Goal: Information Seeking & Learning: Learn about a topic

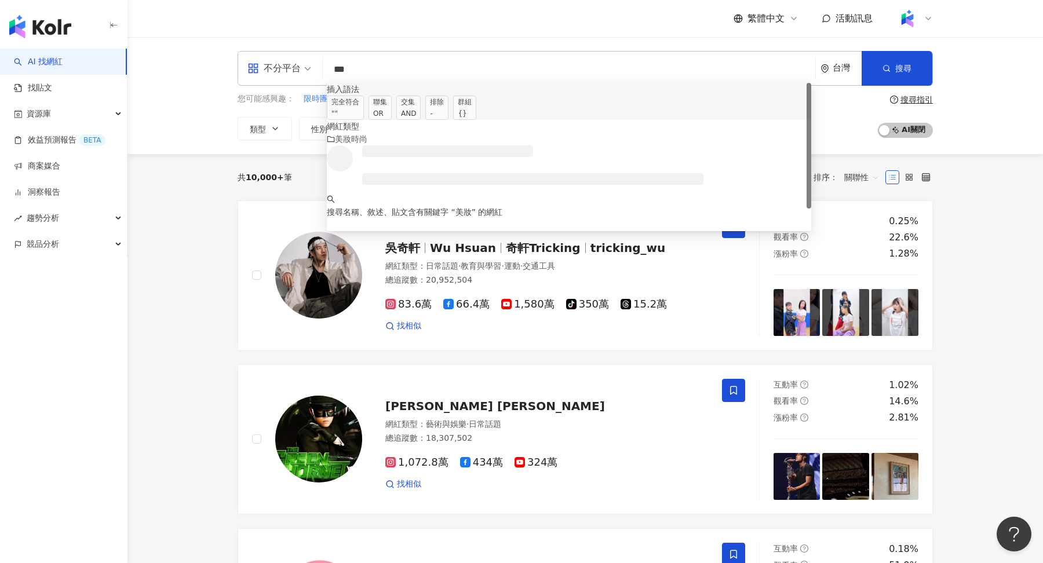
click at [421, 111] on span "交集 AND" at bounding box center [408, 108] width 24 height 24
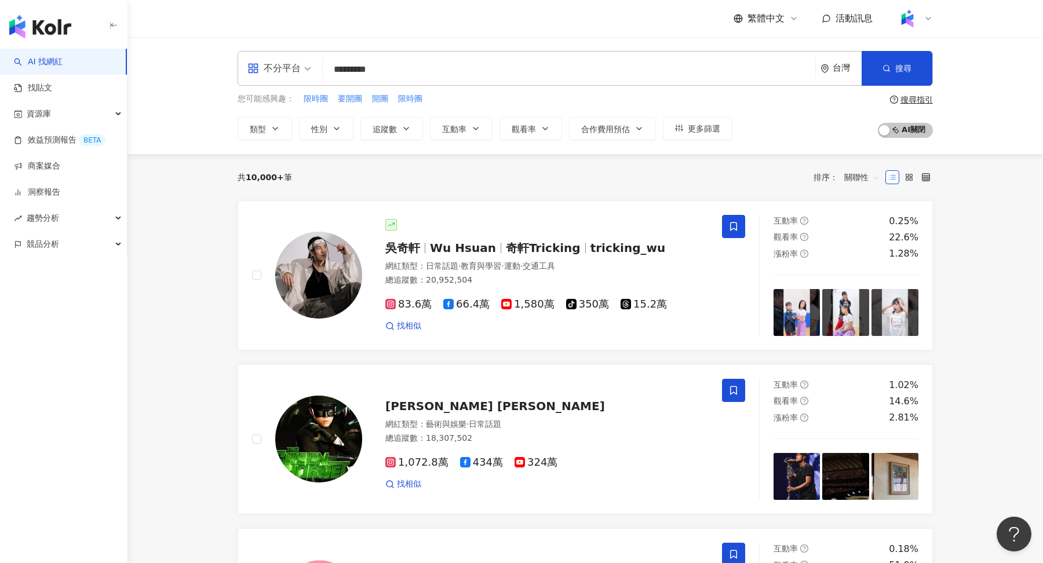
type input "*********"
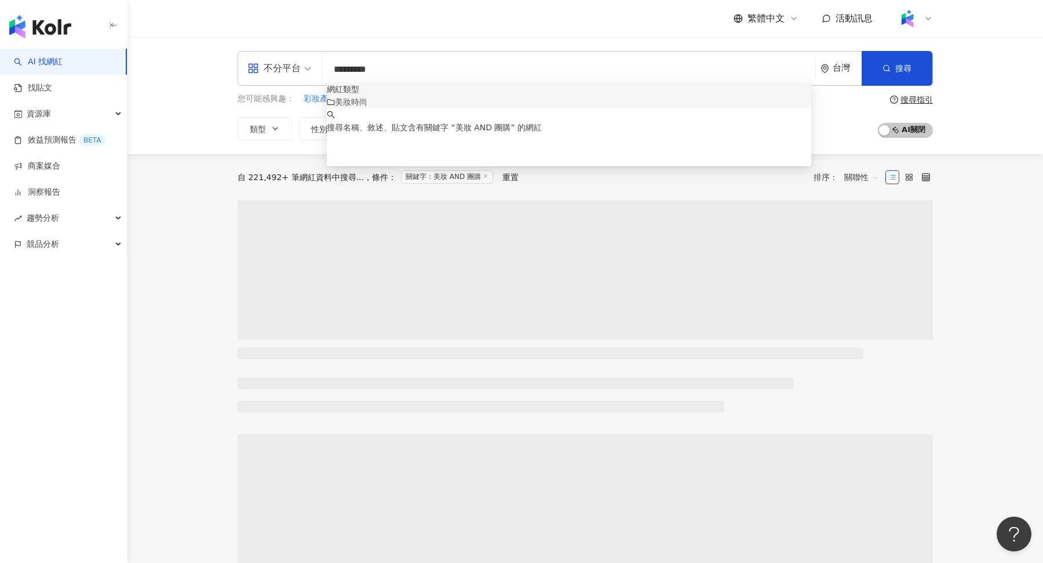
click at [924, 19] on icon at bounding box center [928, 18] width 9 height 9
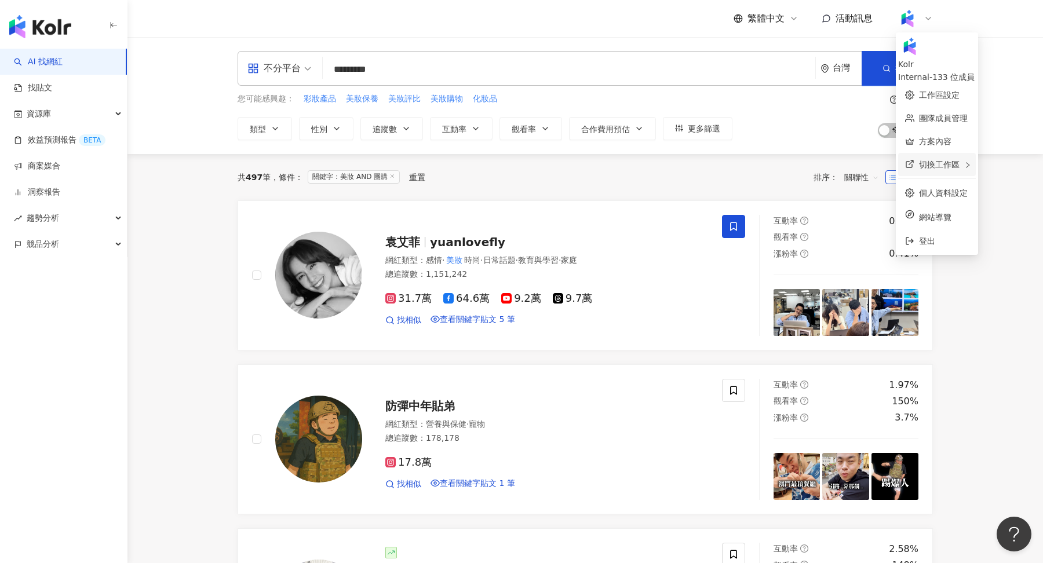
click at [954, 153] on div "切換工作區" at bounding box center [937, 164] width 78 height 23
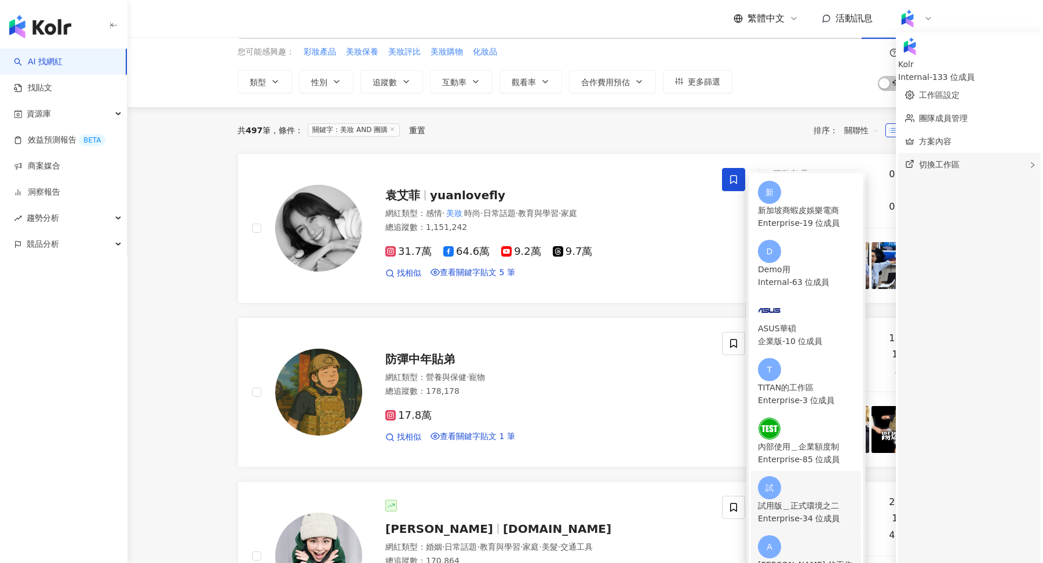
scroll to position [158, 0]
click at [828, 512] on div "Enterprise - 34 位成員" at bounding box center [806, 518] width 96 height 13
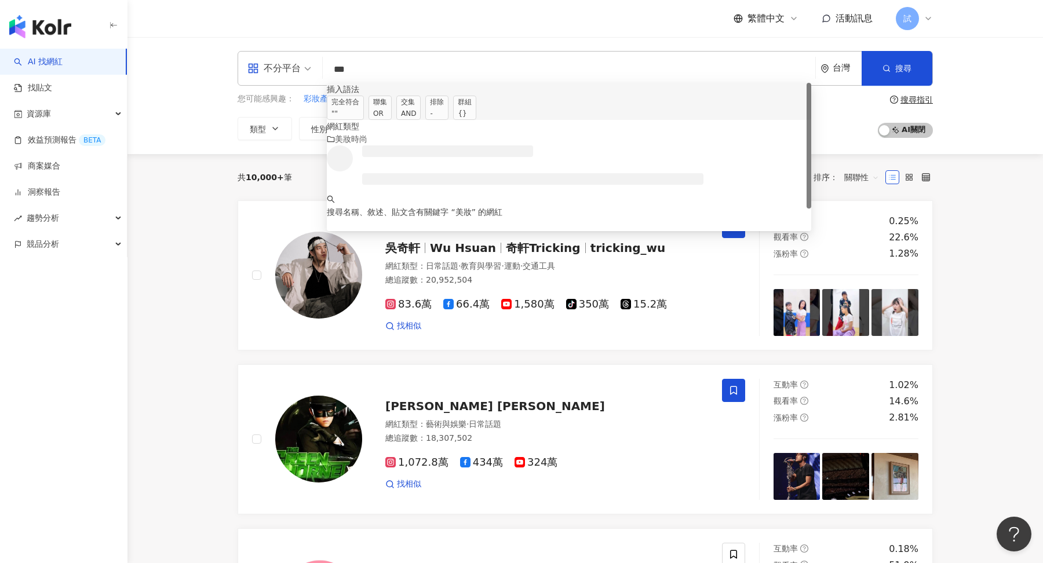
click at [421, 116] on span "交集 AND" at bounding box center [408, 108] width 24 height 24
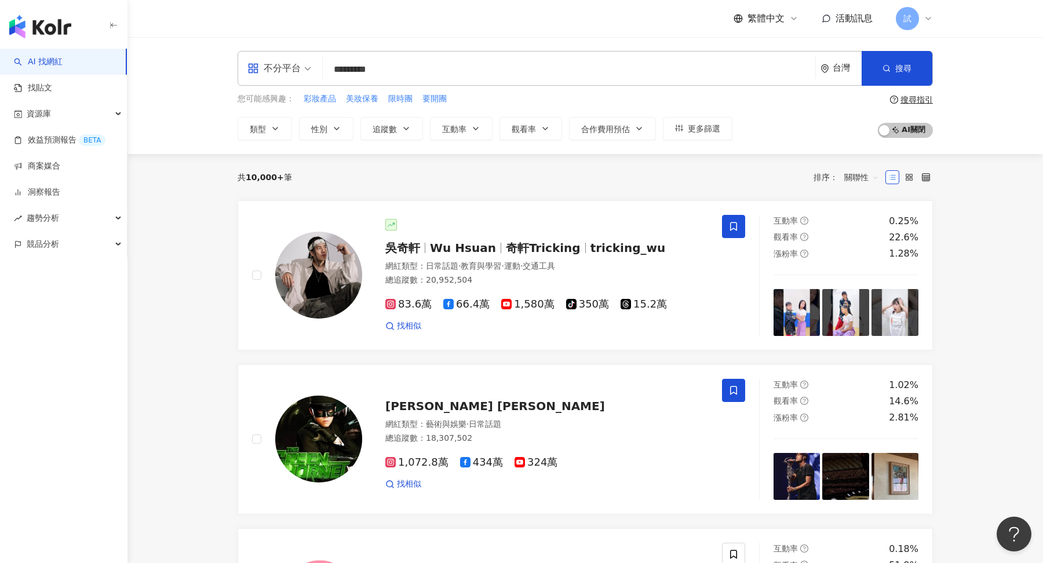
type input "*********"
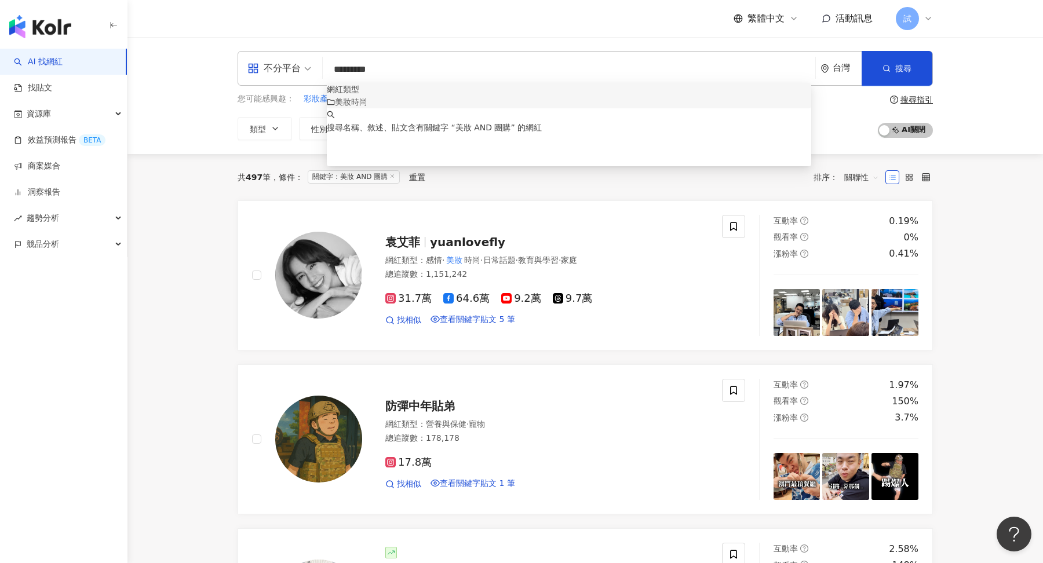
click at [869, 170] on span "關聯性" at bounding box center [861, 177] width 35 height 19
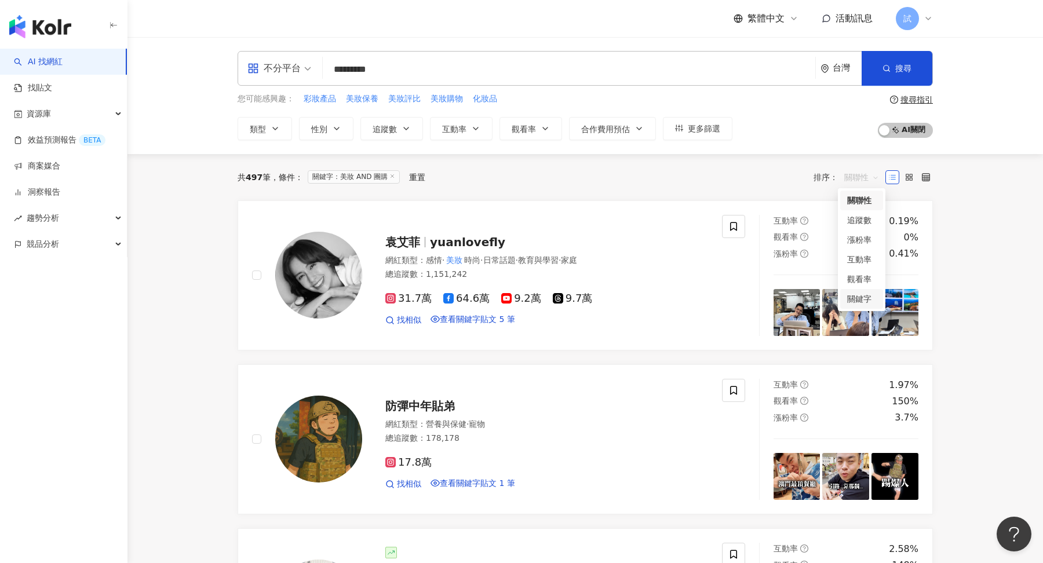
click at [869, 302] on div "關鍵字" at bounding box center [861, 299] width 29 height 13
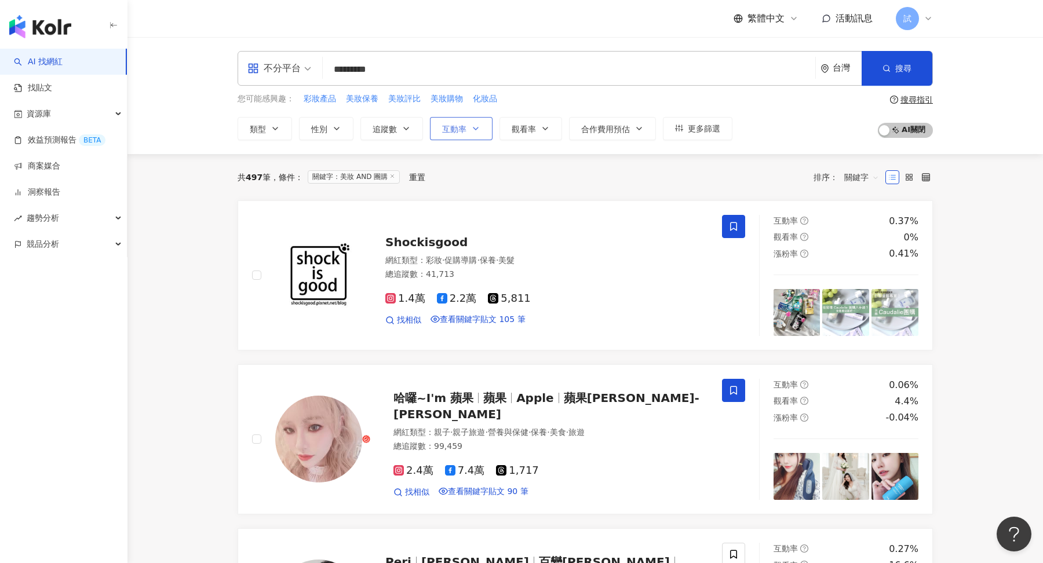
click at [462, 131] on span "互動率" at bounding box center [454, 129] width 24 height 9
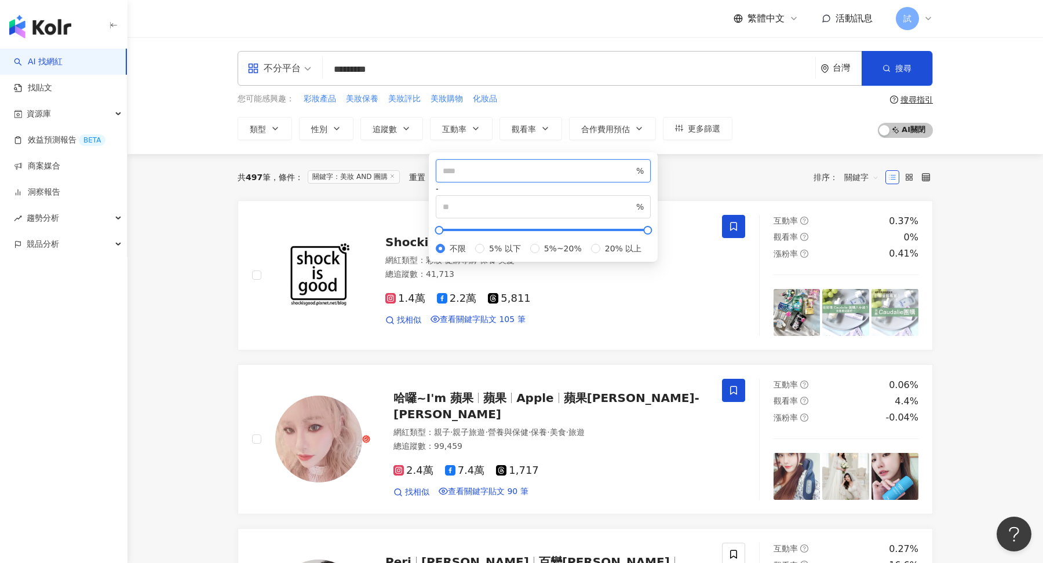
click at [467, 177] on input "number" at bounding box center [538, 171] width 191 height 13
type input "*"
click at [528, 136] on button "觀看率" at bounding box center [531, 128] width 63 height 23
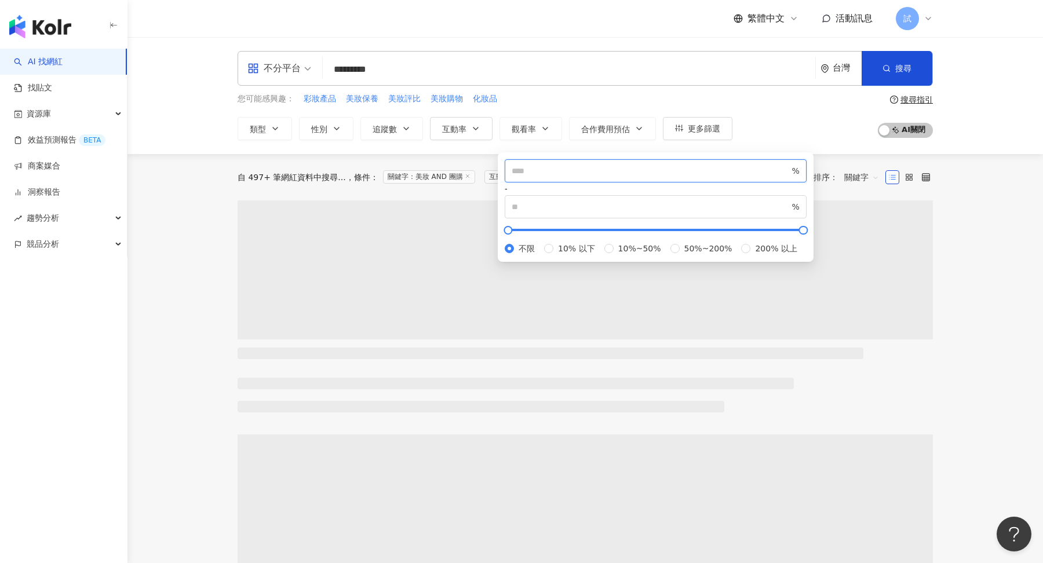
click at [566, 177] on input "number" at bounding box center [651, 171] width 278 height 13
click at [851, 170] on span "關鍵字" at bounding box center [861, 177] width 35 height 19
type input "**"
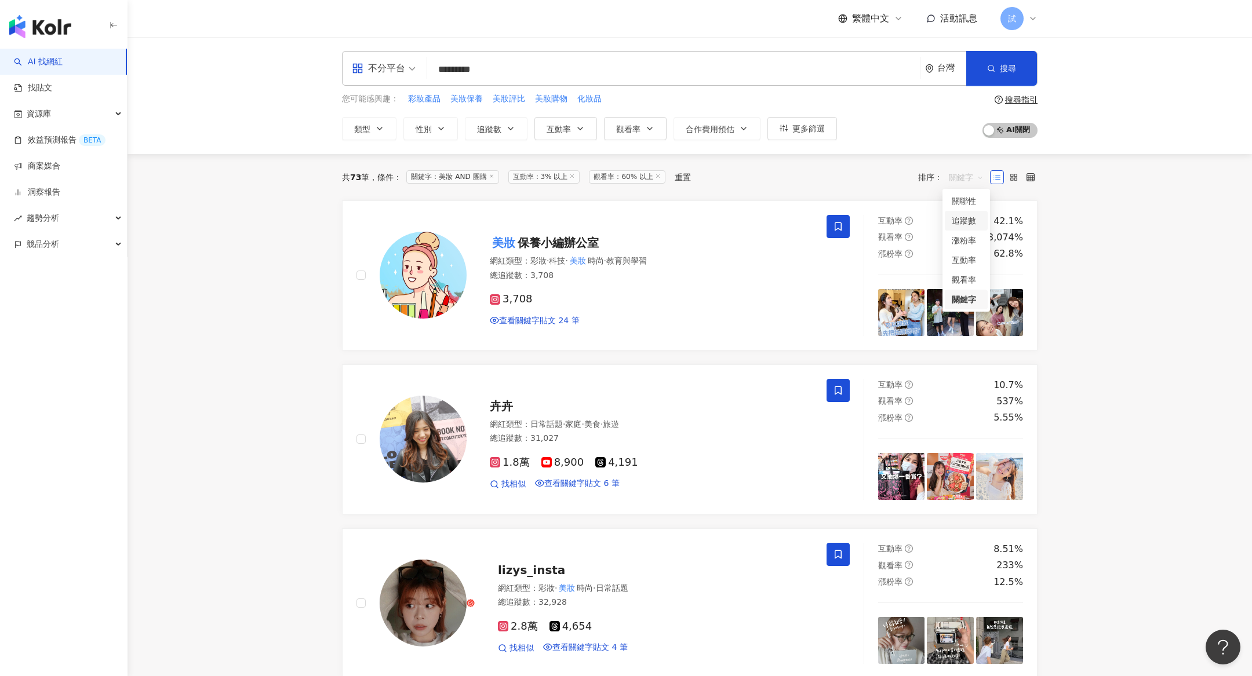
click at [52, 94] on link "找貼文" at bounding box center [33, 88] width 38 height 12
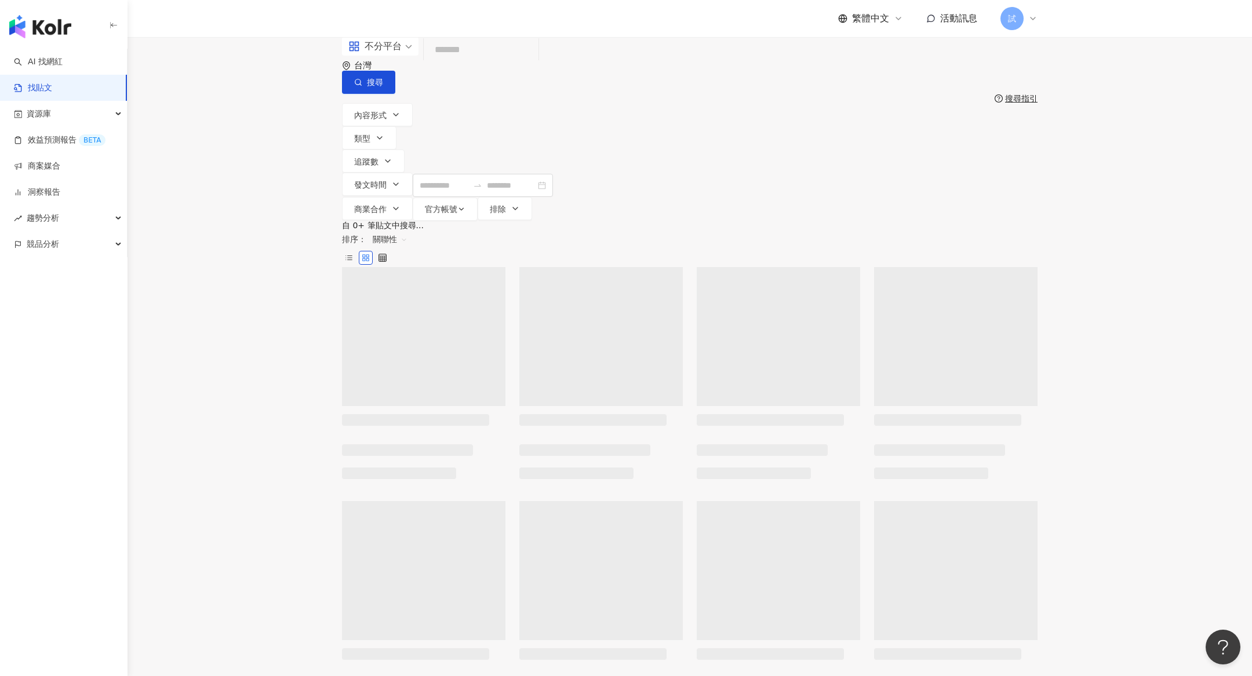
click at [504, 63] on input "search" at bounding box center [480, 50] width 105 height 25
type input "*"
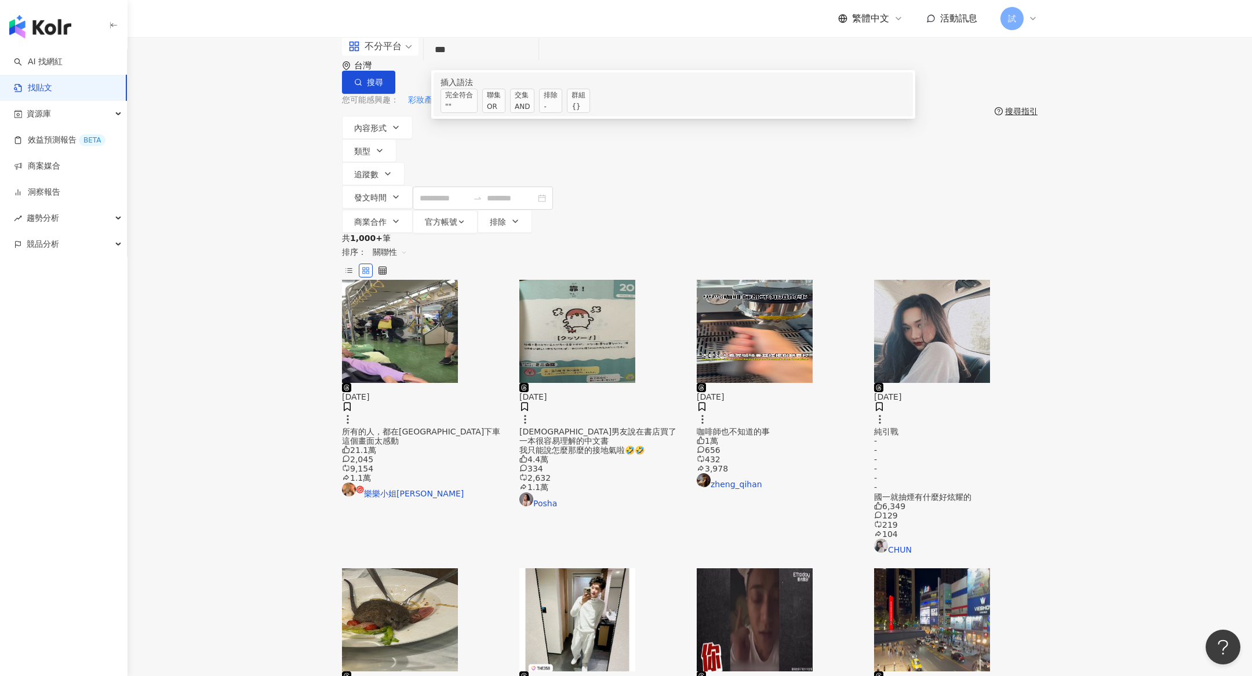
click at [534, 112] on span "交集 AND" at bounding box center [522, 101] width 24 height 24
type input "*"
click at [532, 113] on span "交集 AND" at bounding box center [522, 101] width 24 height 24
type input "*********"
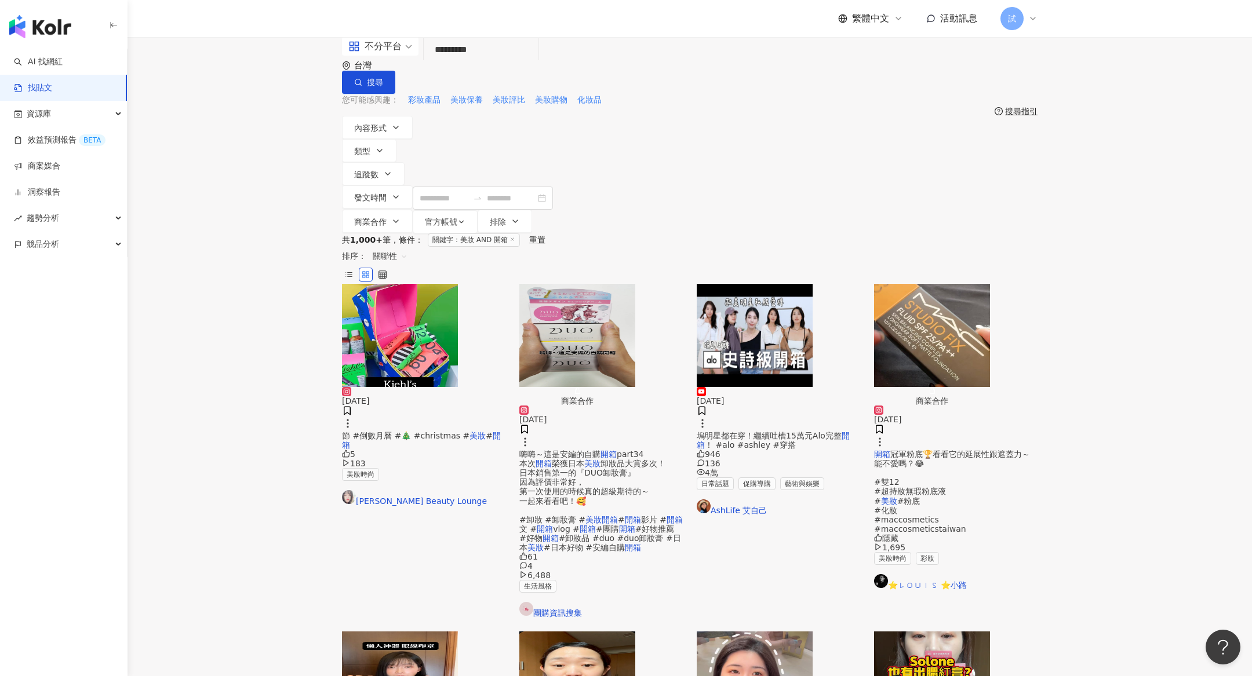
click at [407, 247] on span "關聯性" at bounding box center [390, 256] width 35 height 19
click at [966, 291] on div "發文時間" at bounding box center [967, 297] width 32 height 13
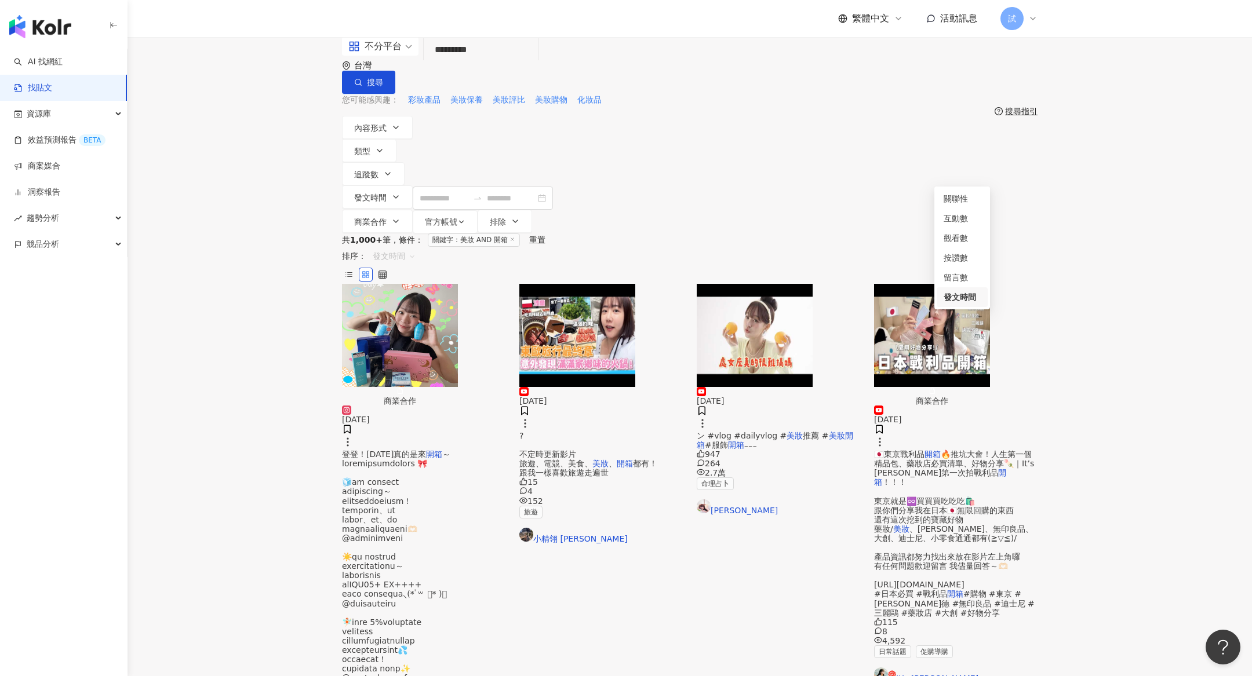
click at [18, 240] on icon "button" at bounding box center [18, 244] width 8 height 8
click at [76, 274] on link "品牌帳號分析" at bounding box center [52, 271] width 49 height 12
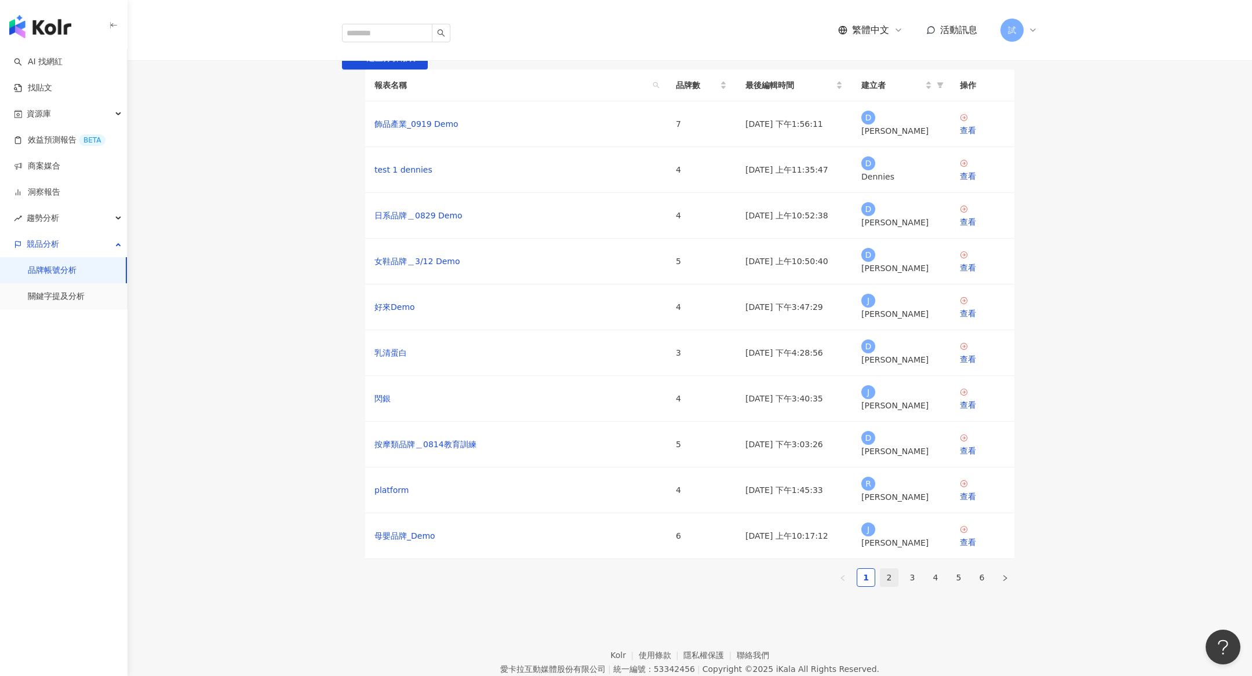
click at [889, 563] on link "2" at bounding box center [888, 577] width 17 height 17
click at [913, 563] on link "3" at bounding box center [911, 577] width 17 height 17
click at [939, 563] on link "4" at bounding box center [935, 577] width 17 height 17
click at [958, 563] on link "5" at bounding box center [958, 577] width 17 height 17
click at [972, 366] on div "查看" at bounding box center [982, 359] width 45 height 13
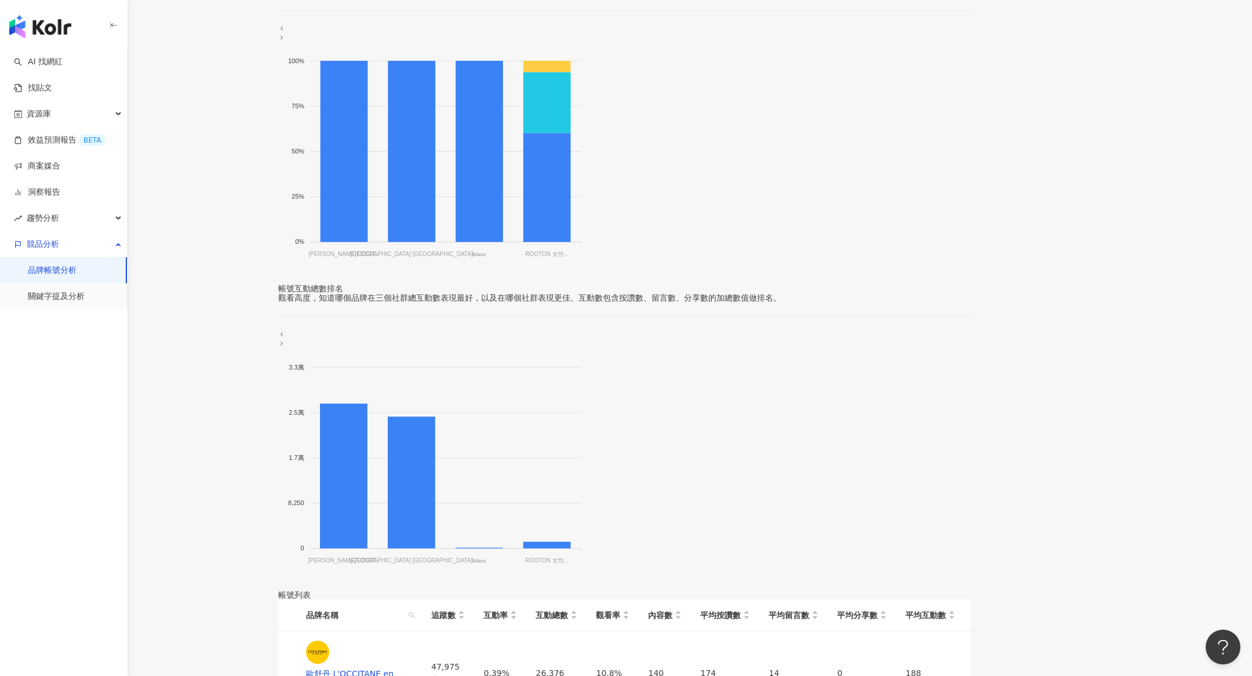
scroll to position [267, 0]
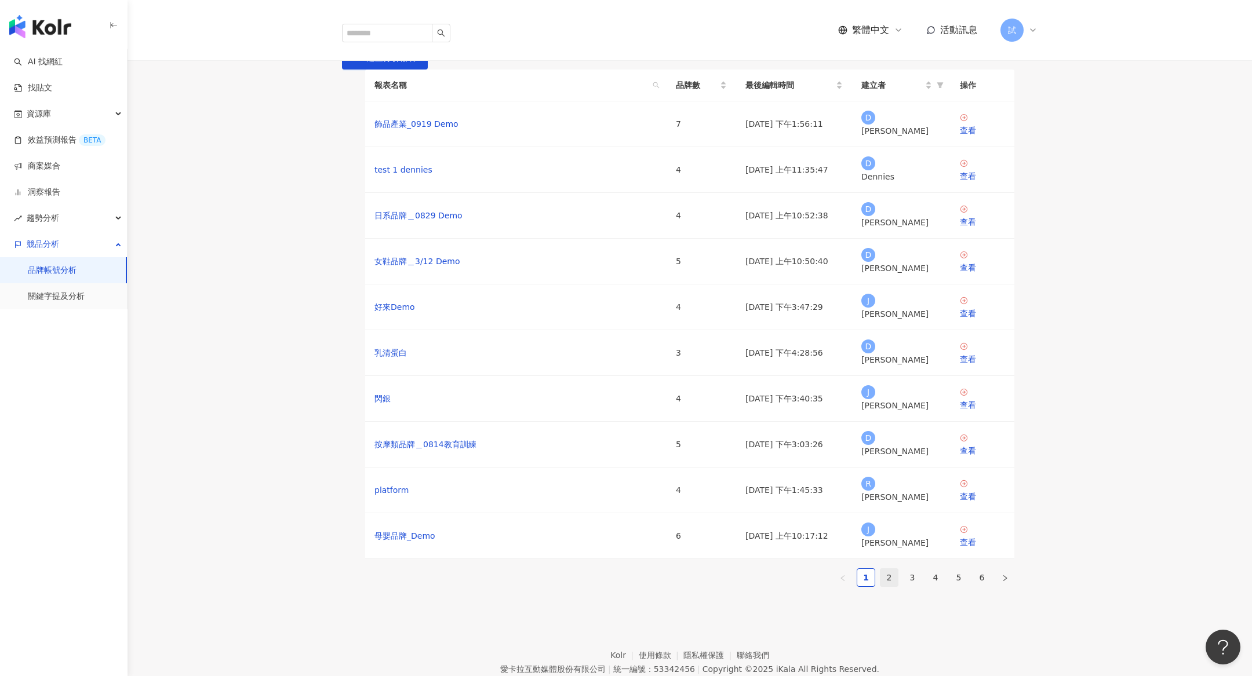
click at [891, 563] on link "2" at bounding box center [888, 577] width 17 height 17
click at [864, 563] on link "1" at bounding box center [865, 577] width 17 height 17
click at [912, 563] on link "3" at bounding box center [911, 577] width 17 height 17
click at [966, 351] on icon at bounding box center [964, 346] width 8 height 8
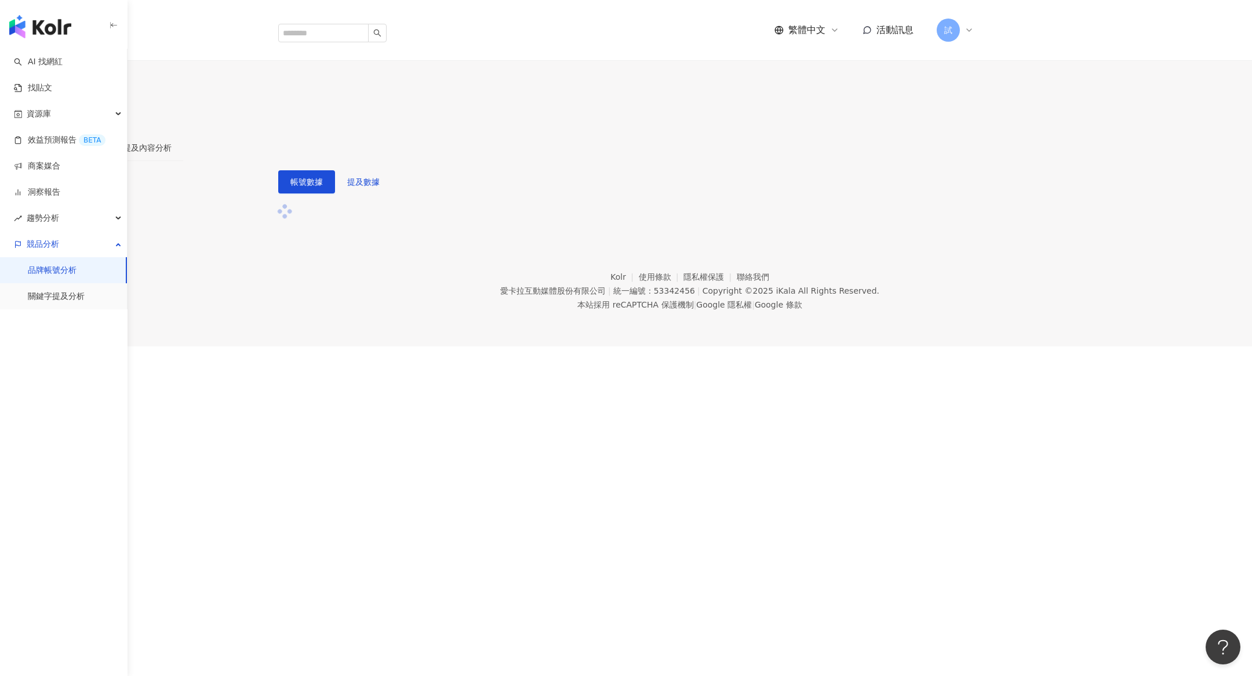
scroll to position [45, 0]
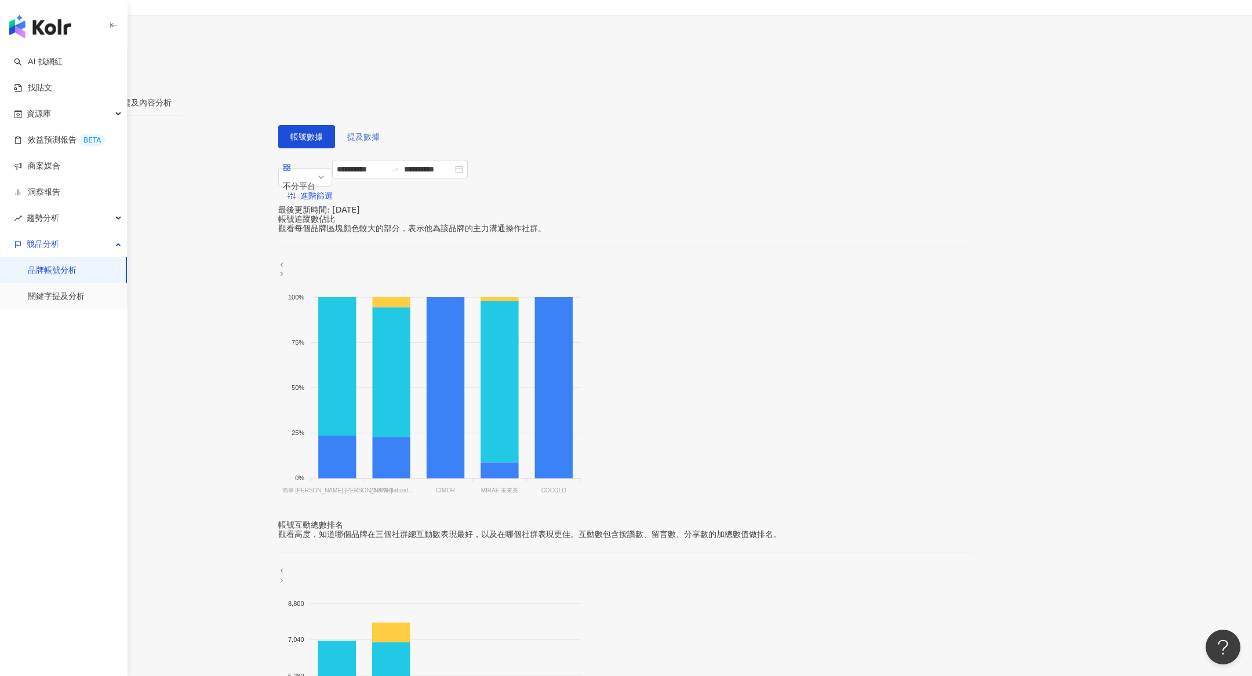
click at [392, 125] on button "提及數據" at bounding box center [363, 136] width 57 height 23
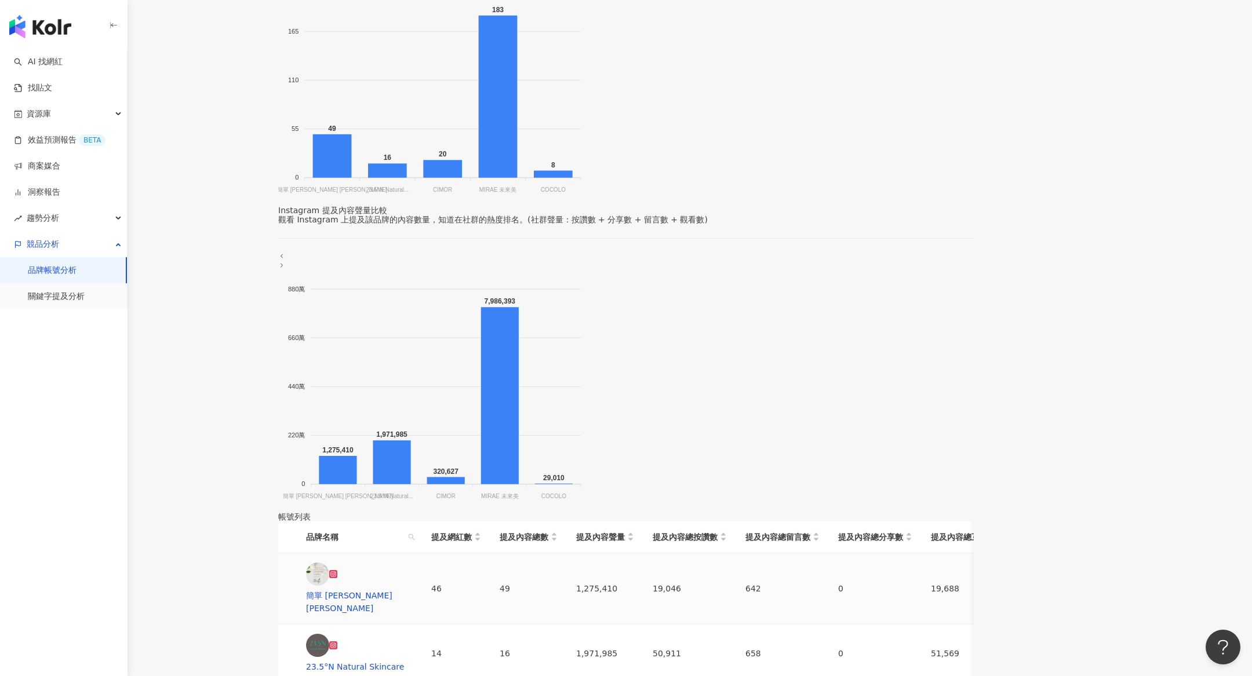
scroll to position [360, 0]
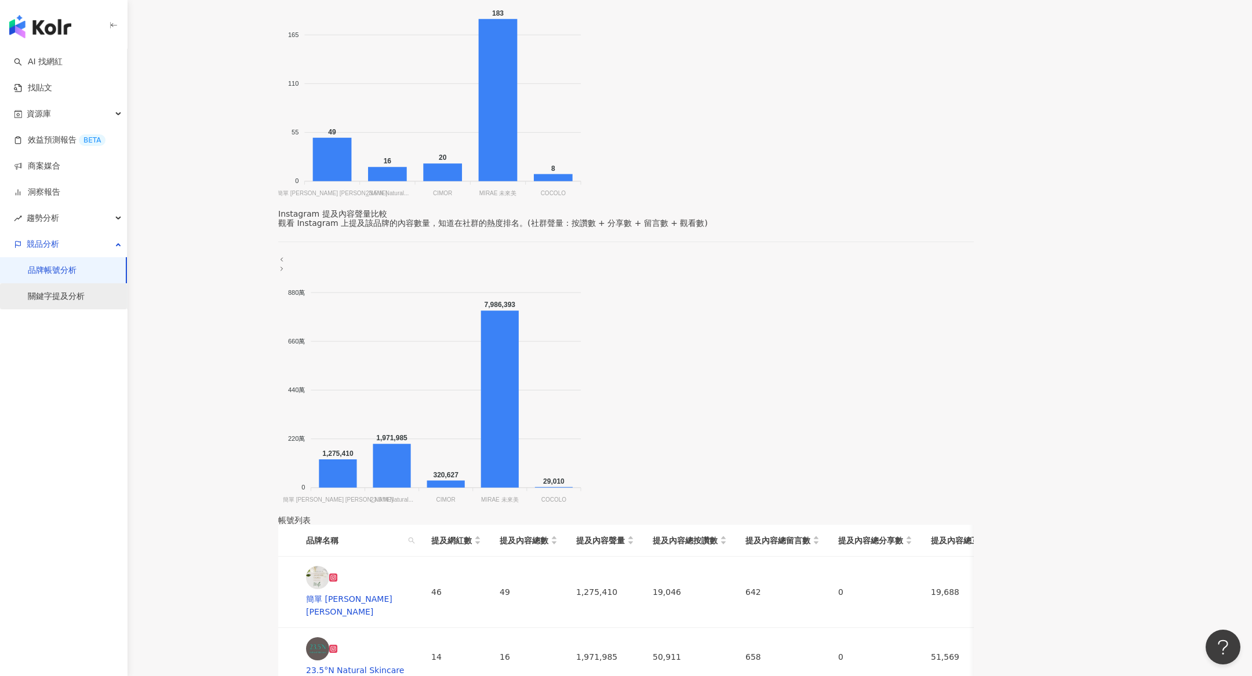
click at [76, 294] on link "關鍵字提及分析" at bounding box center [56, 297] width 57 height 12
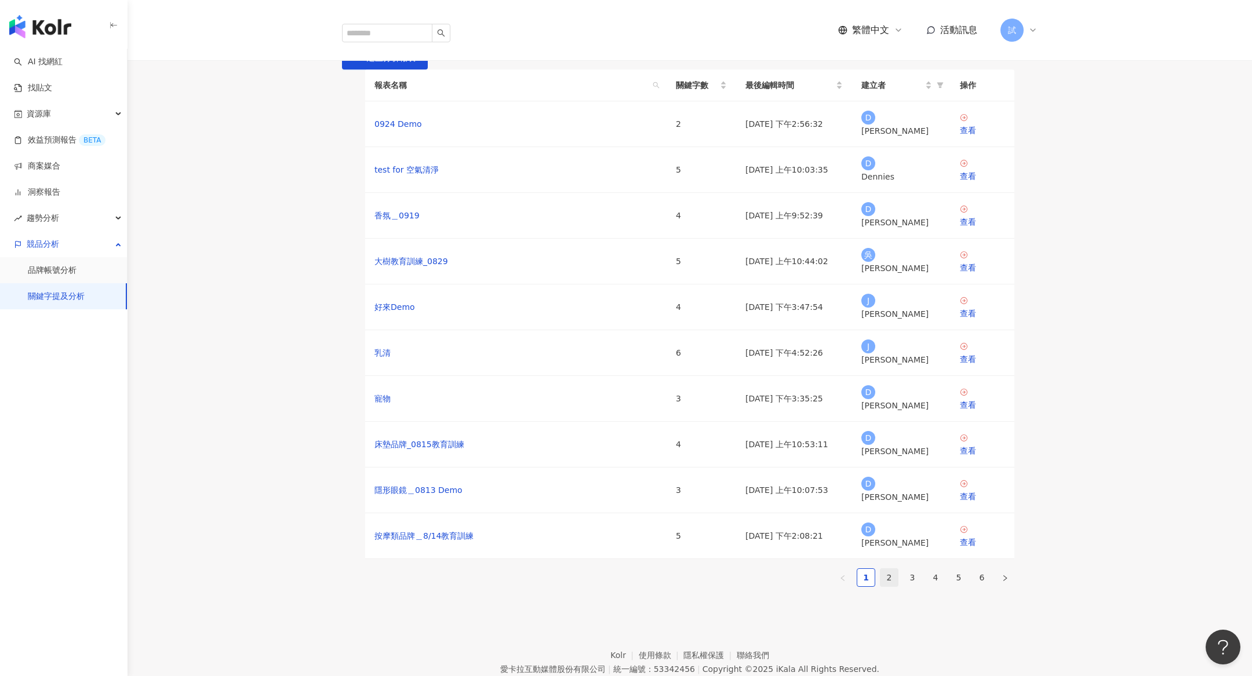
click at [894, 563] on link "2" at bounding box center [888, 577] width 17 height 17
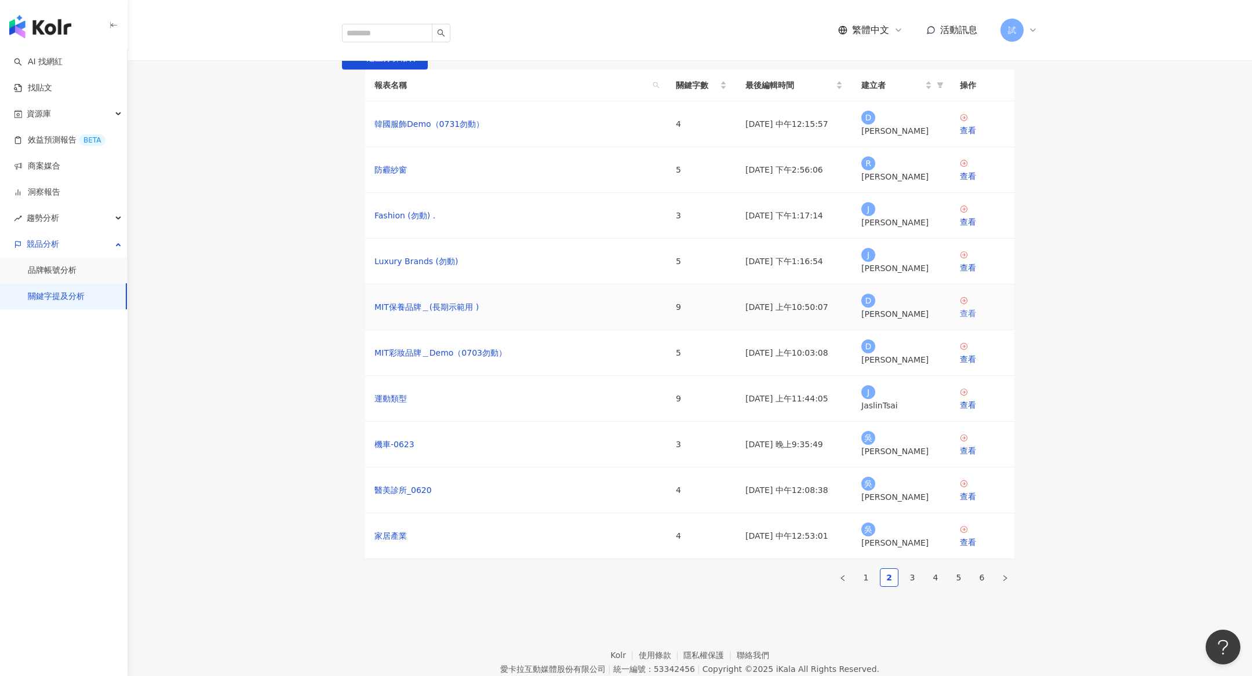
click at [976, 320] on div "查看" at bounding box center [982, 313] width 45 height 13
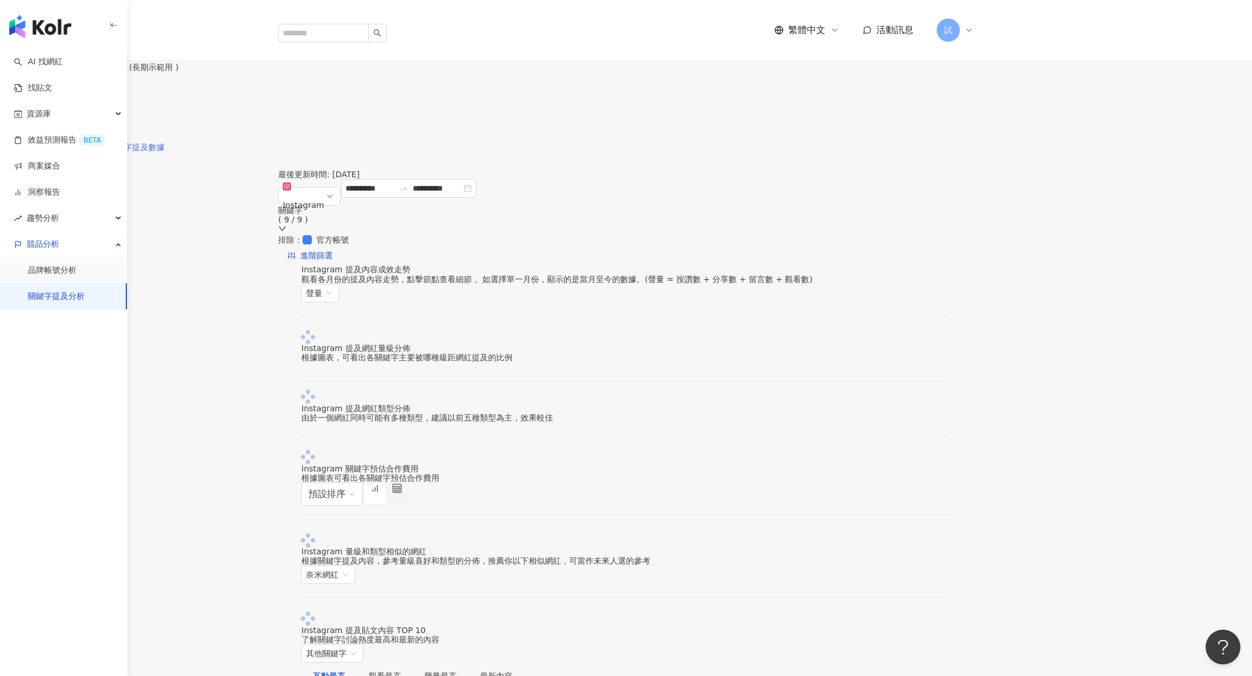
click at [176, 134] on div "關鍵字提及數據" at bounding box center [136, 147] width 80 height 27
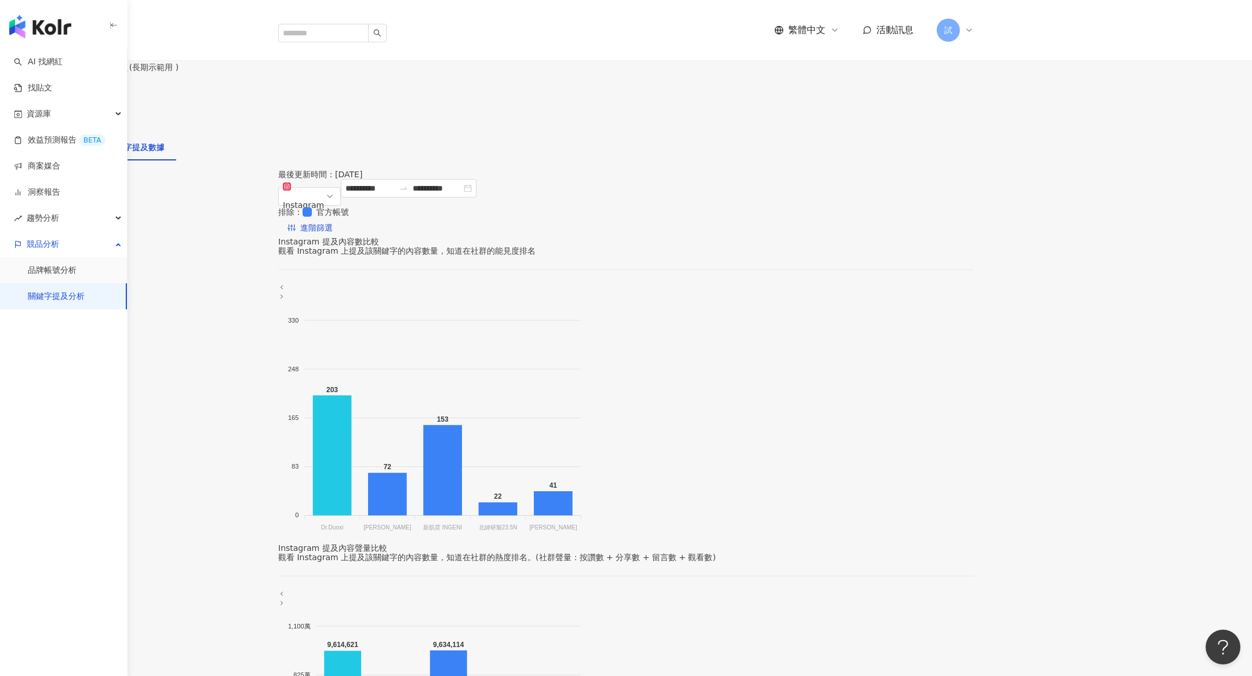
click at [85, 141] on div "關鍵字提及內容分析" at bounding box center [48, 147] width 73 height 13
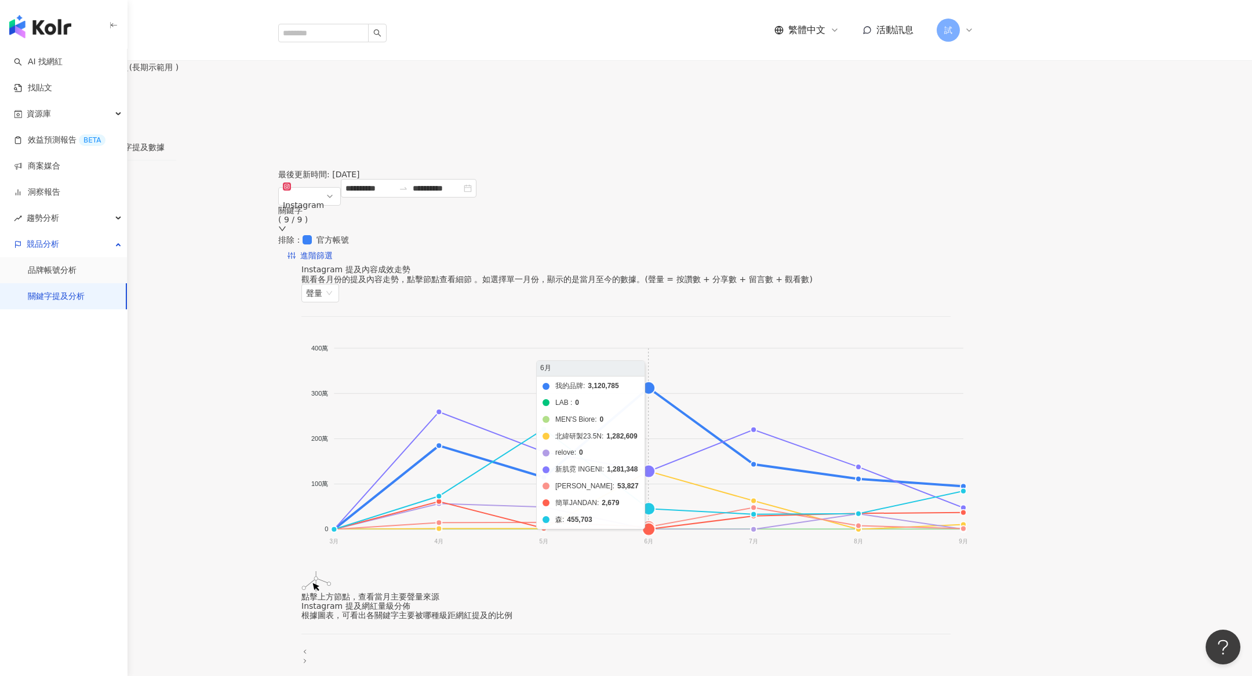
click at [706, 359] on foreignobject "我的品牌 LAB MEN'S Biore 北緯研製23.5N relove 新肌霓 INGENI 嘉[PERSON_NAME]爾 簡單JANDAN [PERS…" at bounding box center [635, 447] width 668 height 232
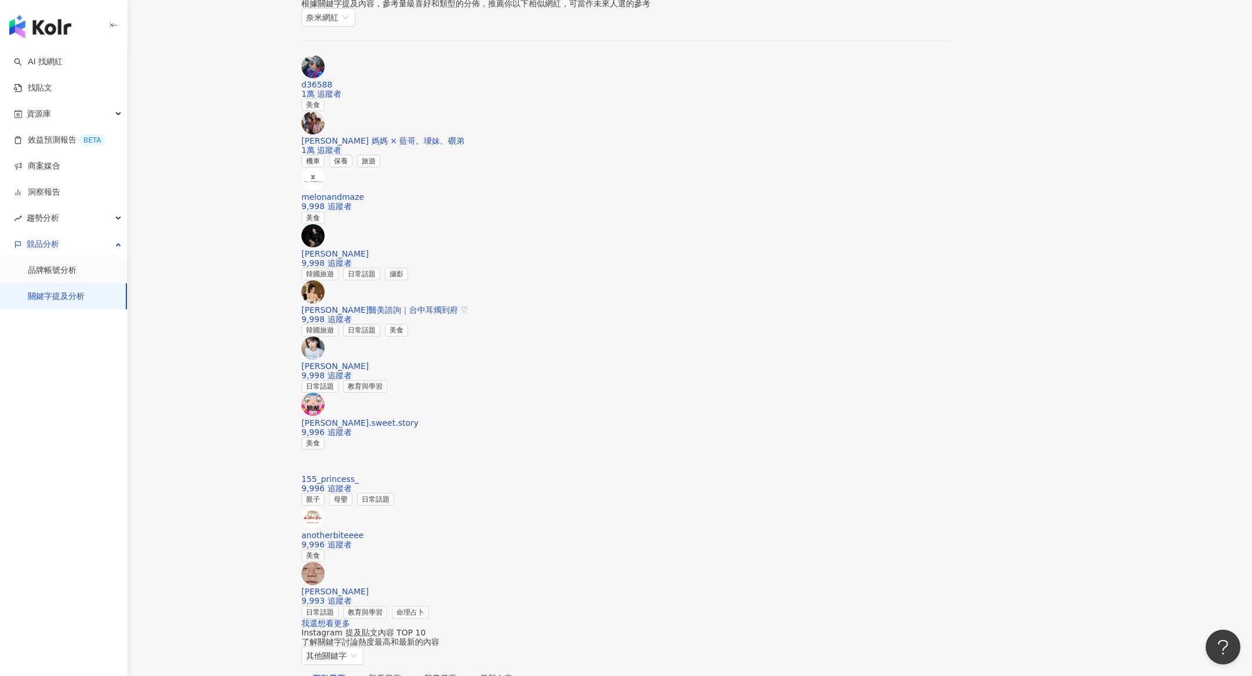
scroll to position [1620, 0]
